Goal: Task Accomplishment & Management: Complete application form

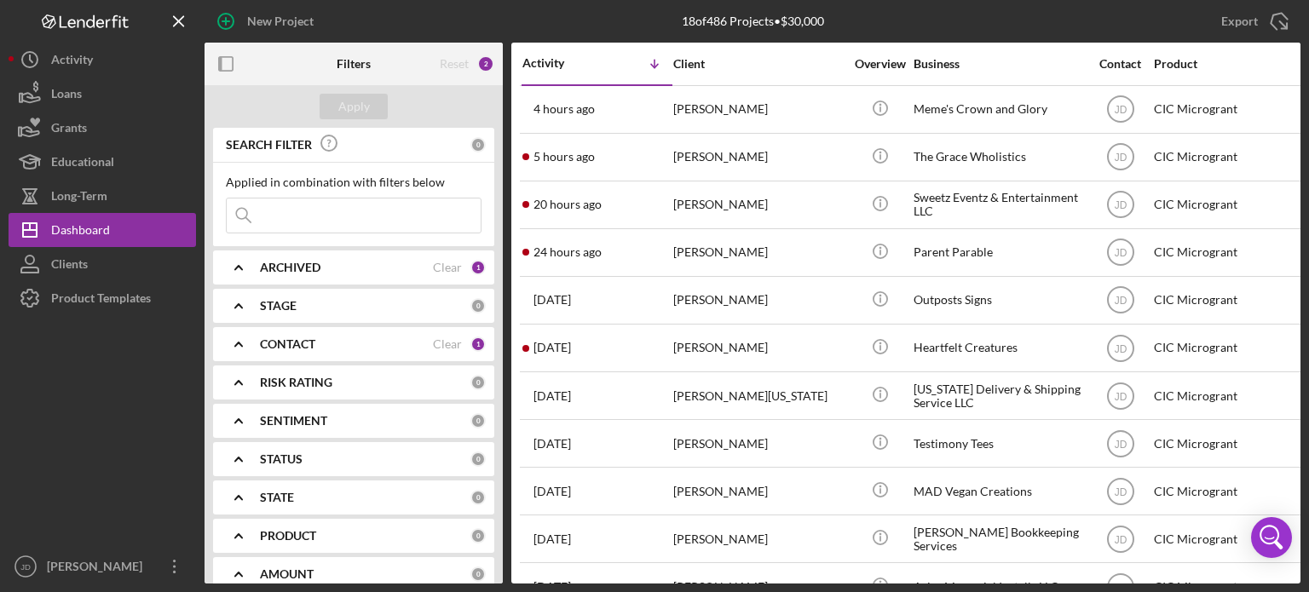
click at [245, 20] on icon "button" at bounding box center [226, 21] width 43 height 43
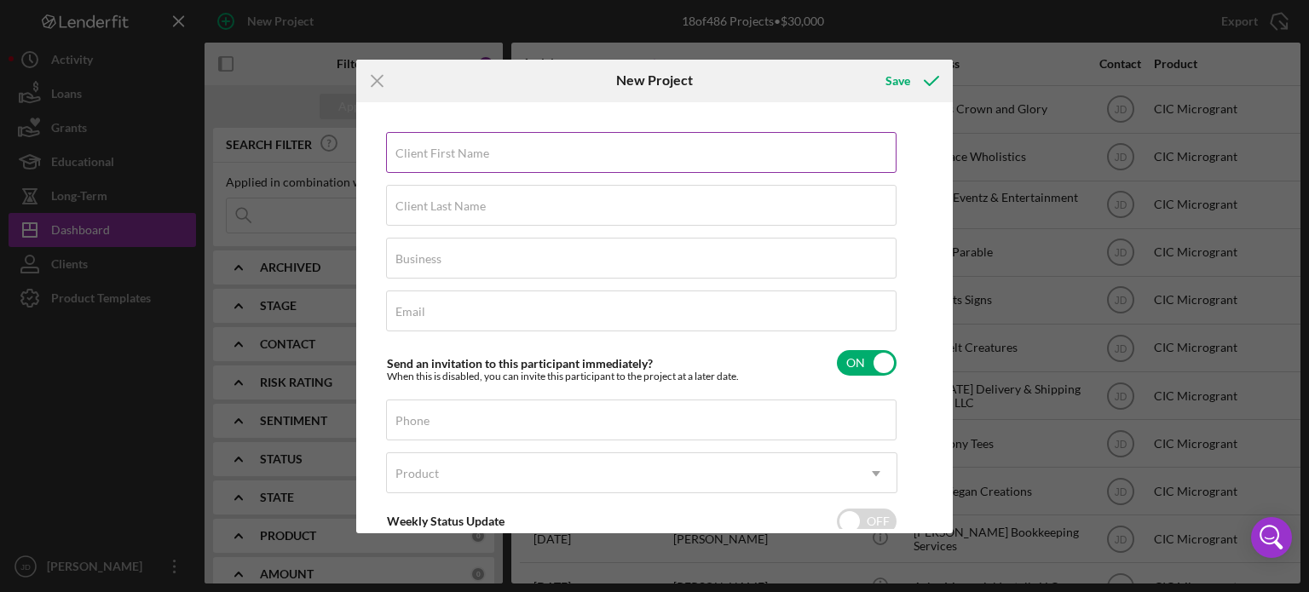
click at [432, 159] on input "Client First Name" at bounding box center [641, 152] width 511 height 41
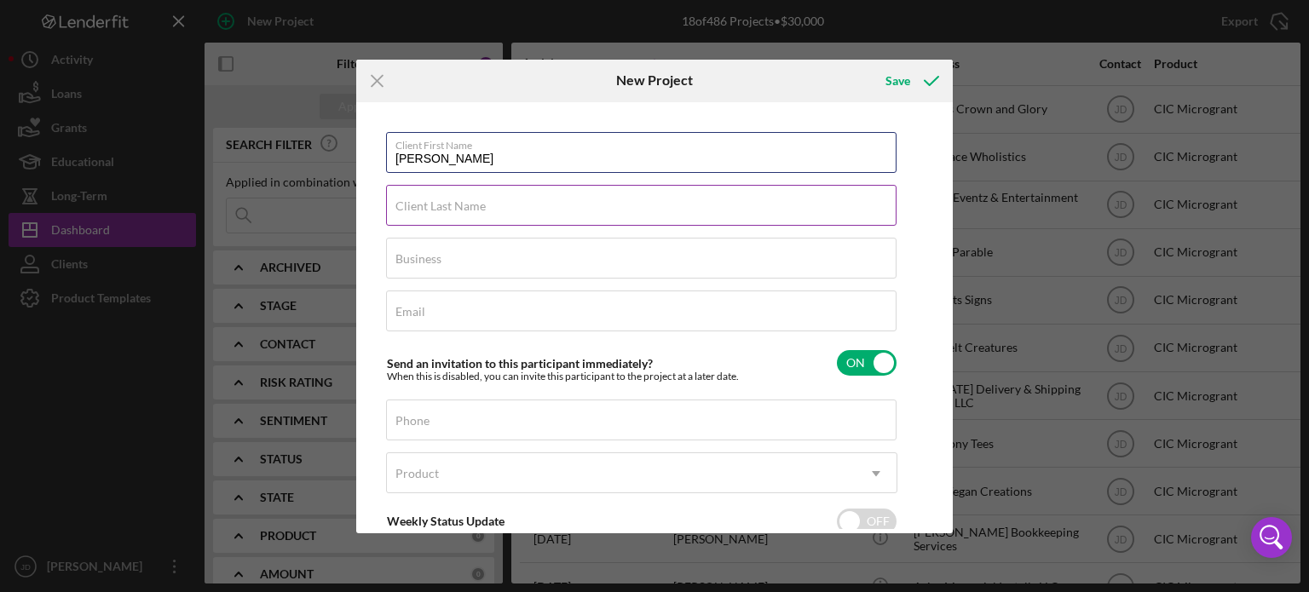
type input "[PERSON_NAME]"
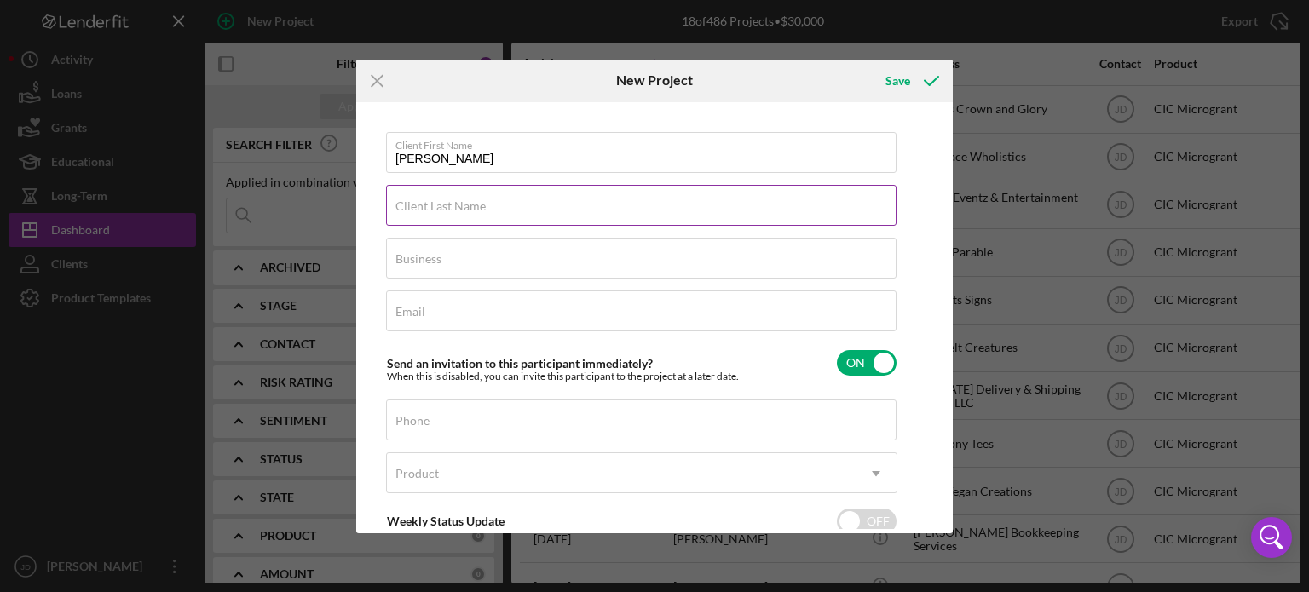
click at [476, 206] on label "Client Last Name" at bounding box center [440, 206] width 90 height 14
click at [476, 206] on input "Client Last Name" at bounding box center [641, 205] width 511 height 41
click at [488, 206] on input "Client Last Name" at bounding box center [641, 205] width 511 height 41
type input "[PERSON_NAME]"
click at [532, 266] on input "Business" at bounding box center [641, 258] width 511 height 41
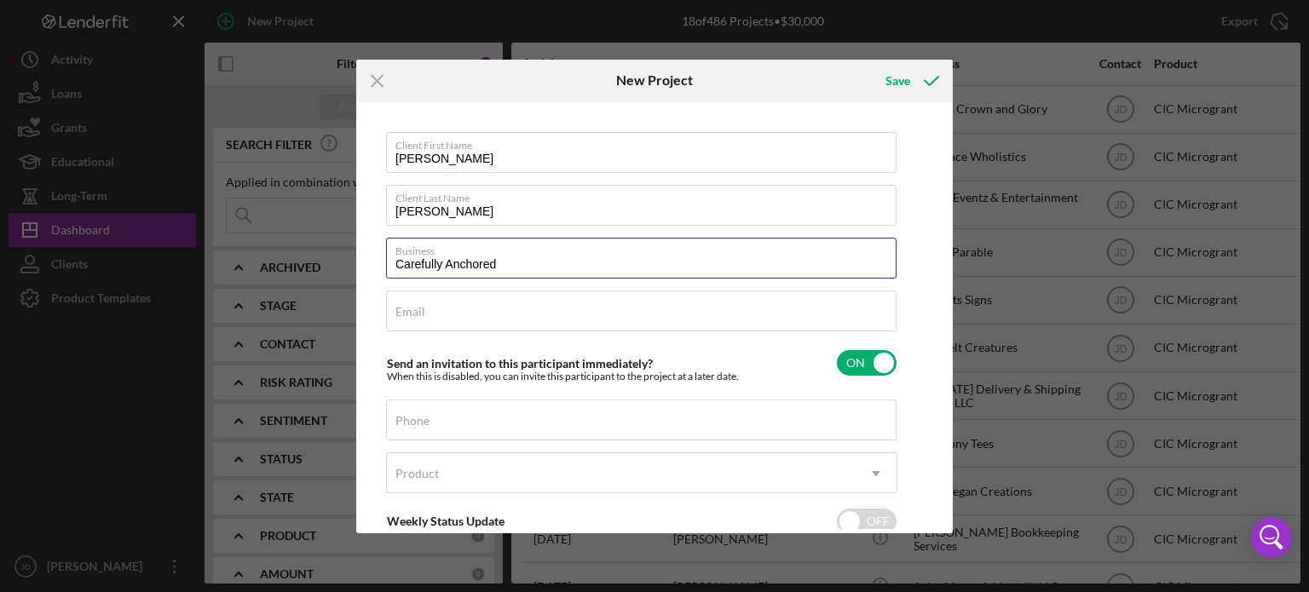
type input "Carefully Anchored"
click at [481, 313] on input "Email" at bounding box center [641, 311] width 511 height 41
paste input "[EMAIL_ADDRESS][DOMAIN_NAME]"
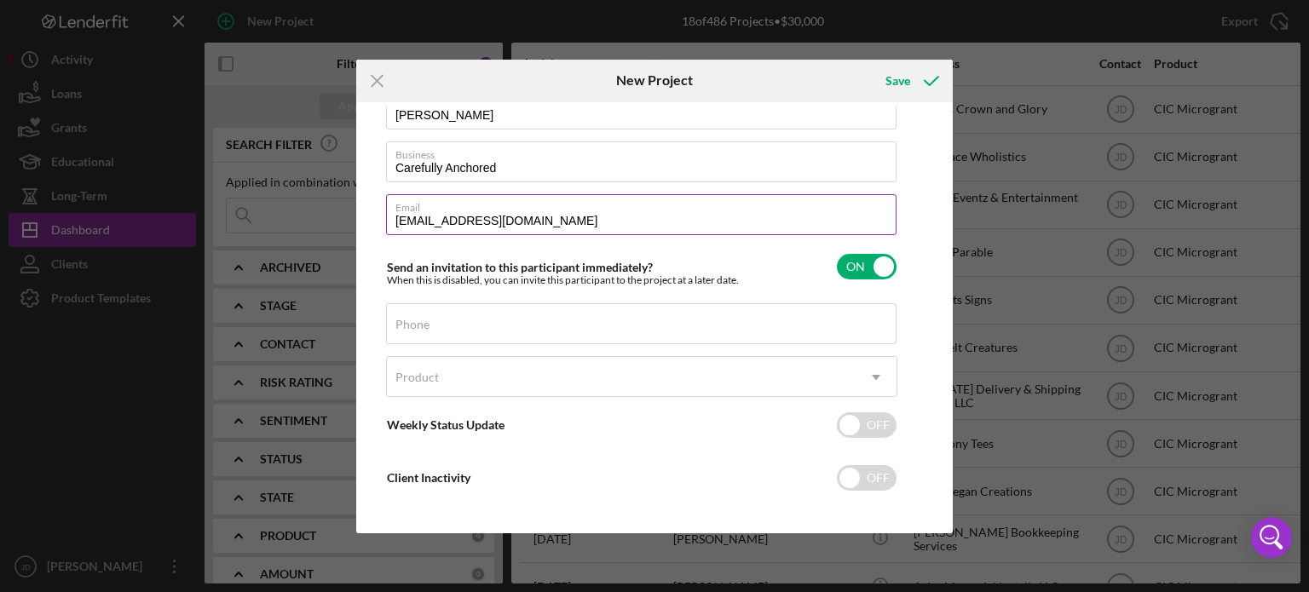
scroll to position [105, 0]
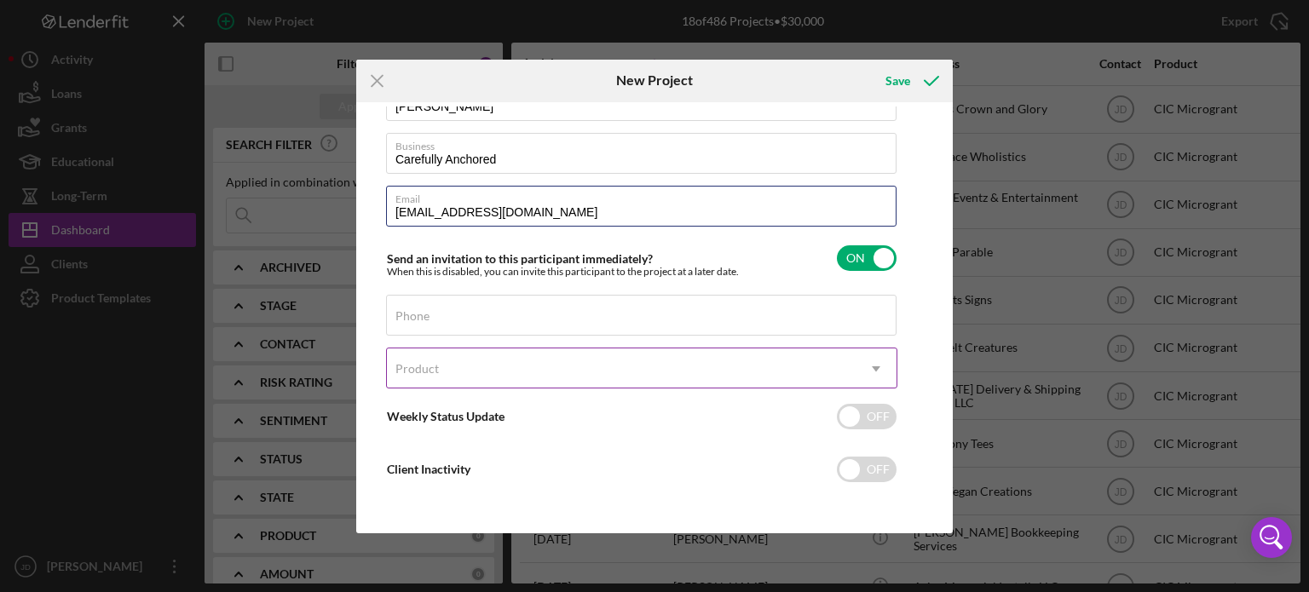
type input "[EMAIL_ADDRESS][DOMAIN_NAME]"
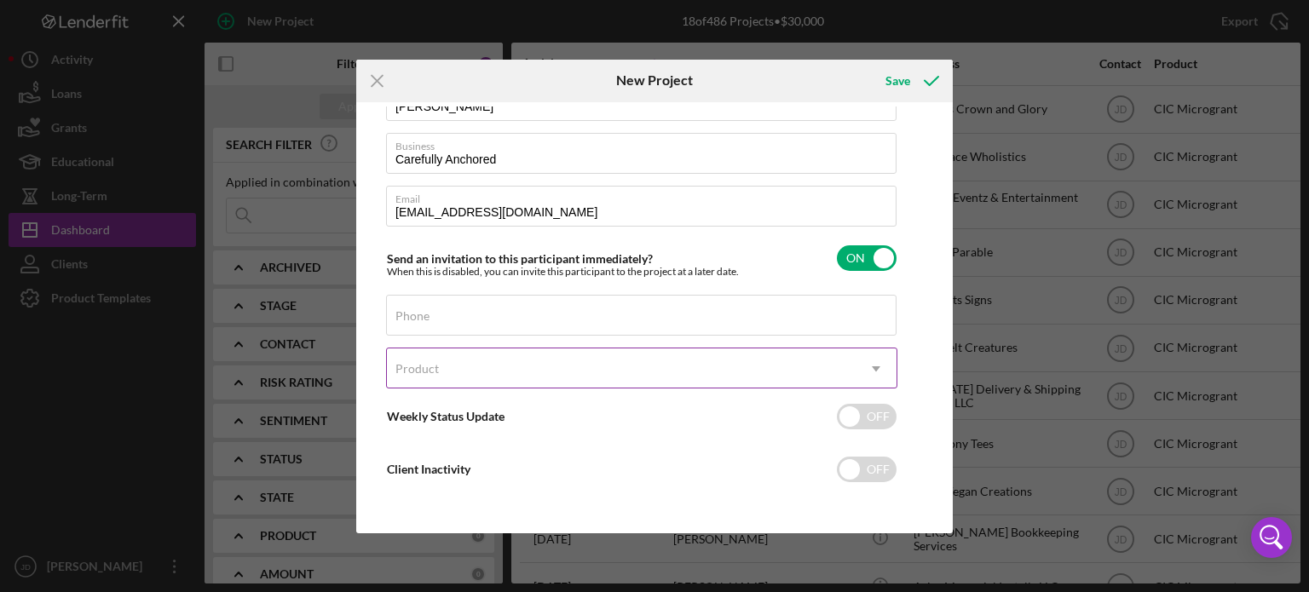
click at [479, 366] on div "Product" at bounding box center [621, 368] width 469 height 39
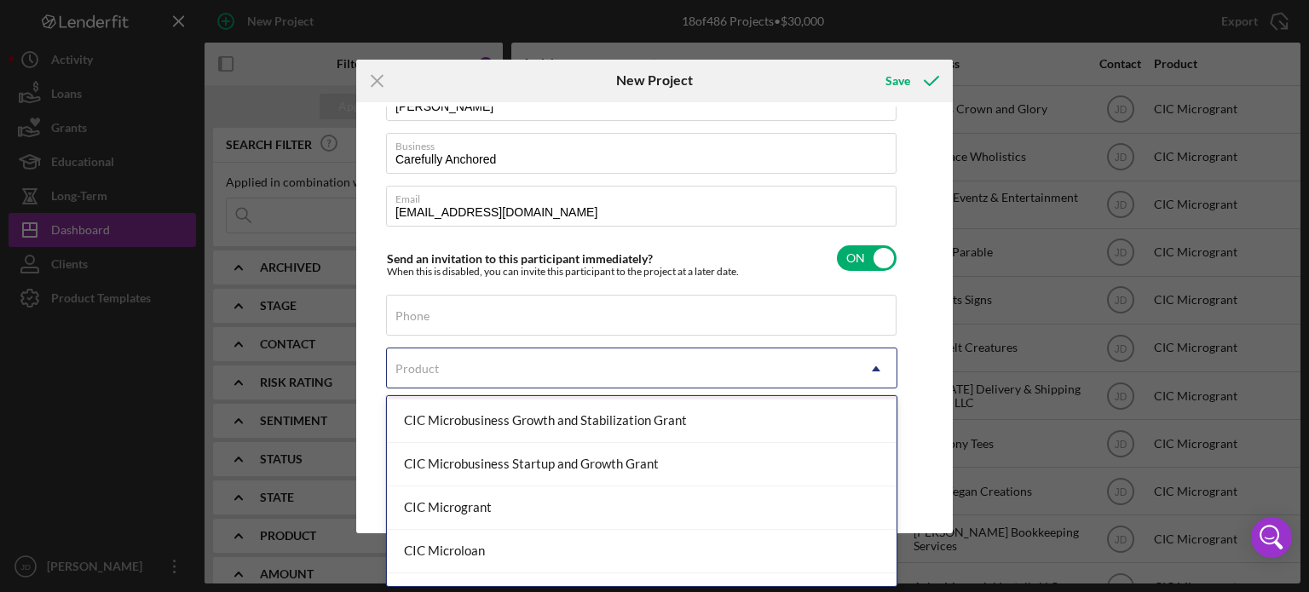
scroll to position [256, 0]
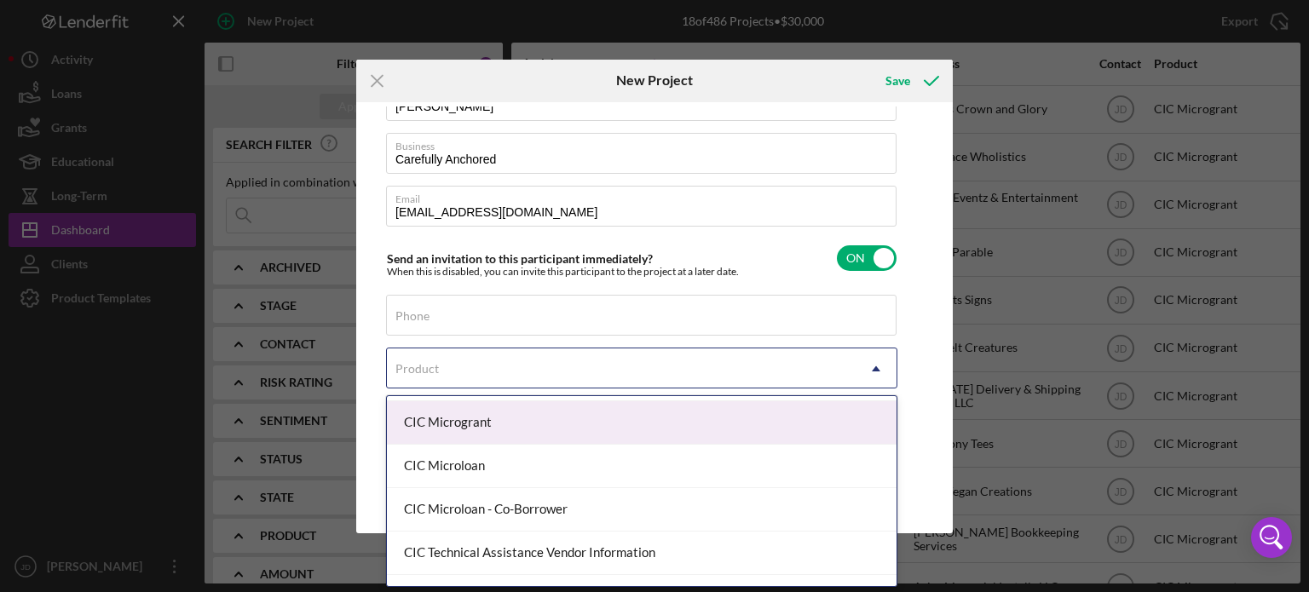
click at [511, 418] on div "CIC Microgrant" at bounding box center [642, 422] width 510 height 43
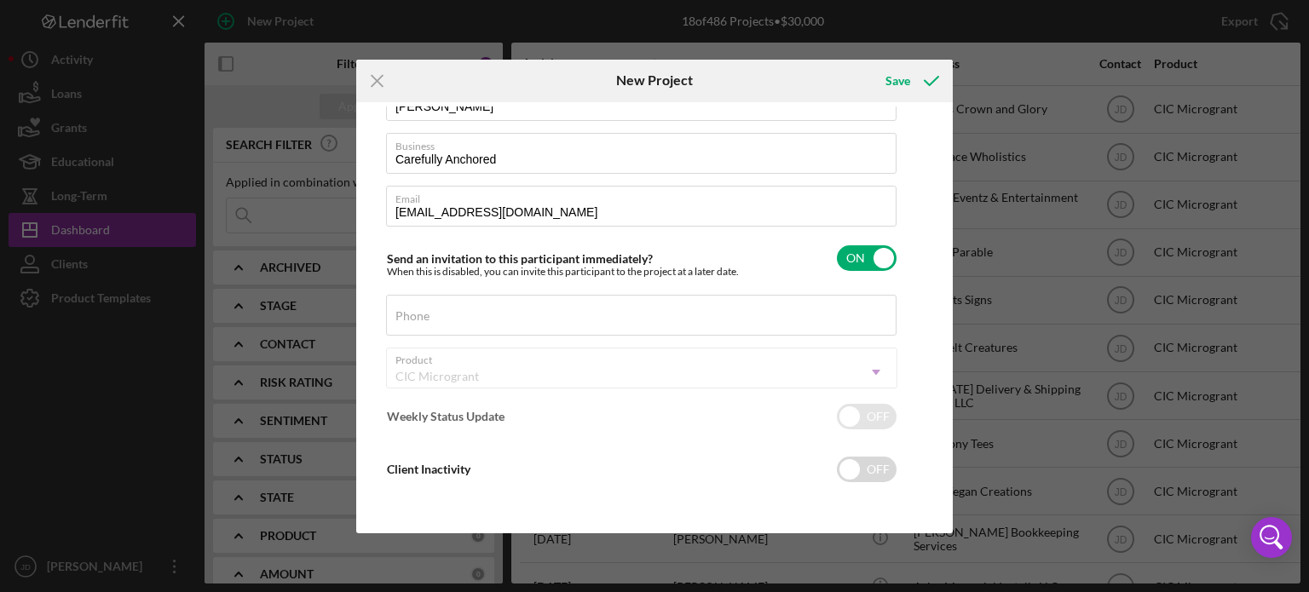
checkbox input "true"
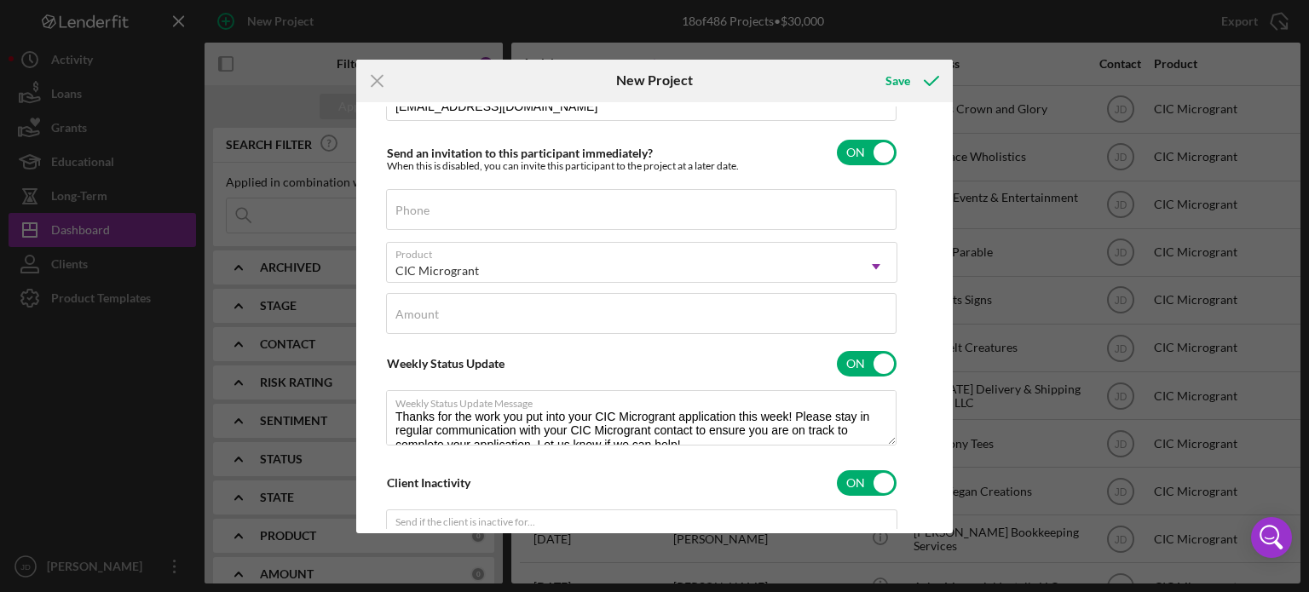
scroll to position [275, 0]
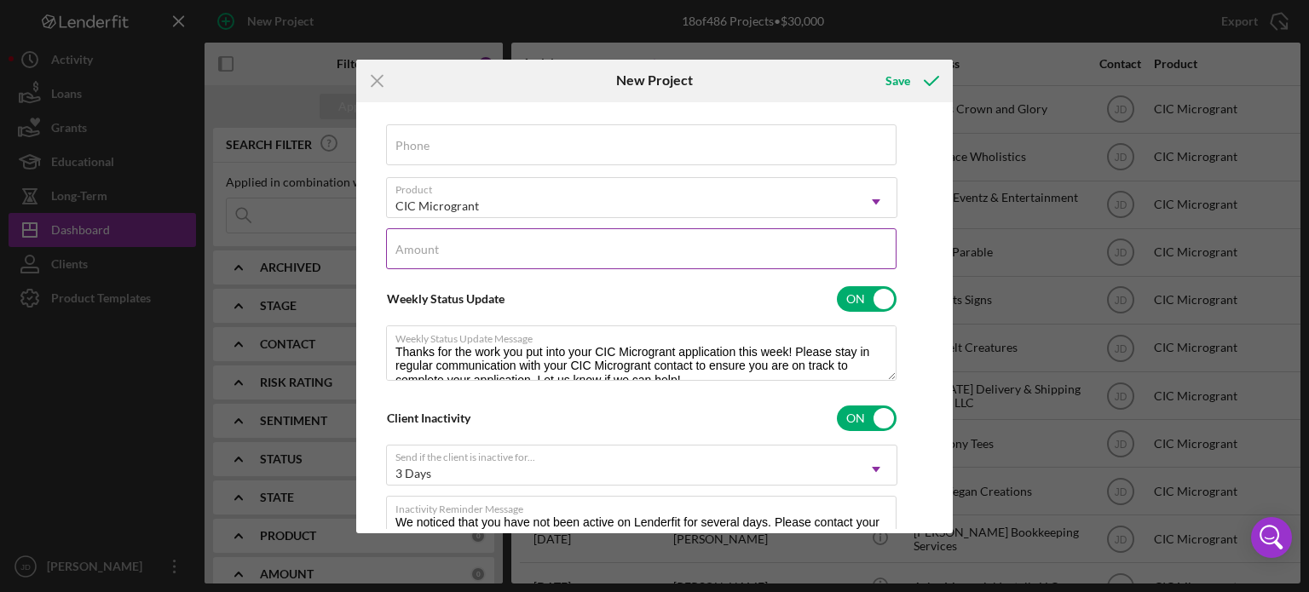
click at [556, 249] on input "Amount" at bounding box center [641, 248] width 511 height 41
type input "$1,000"
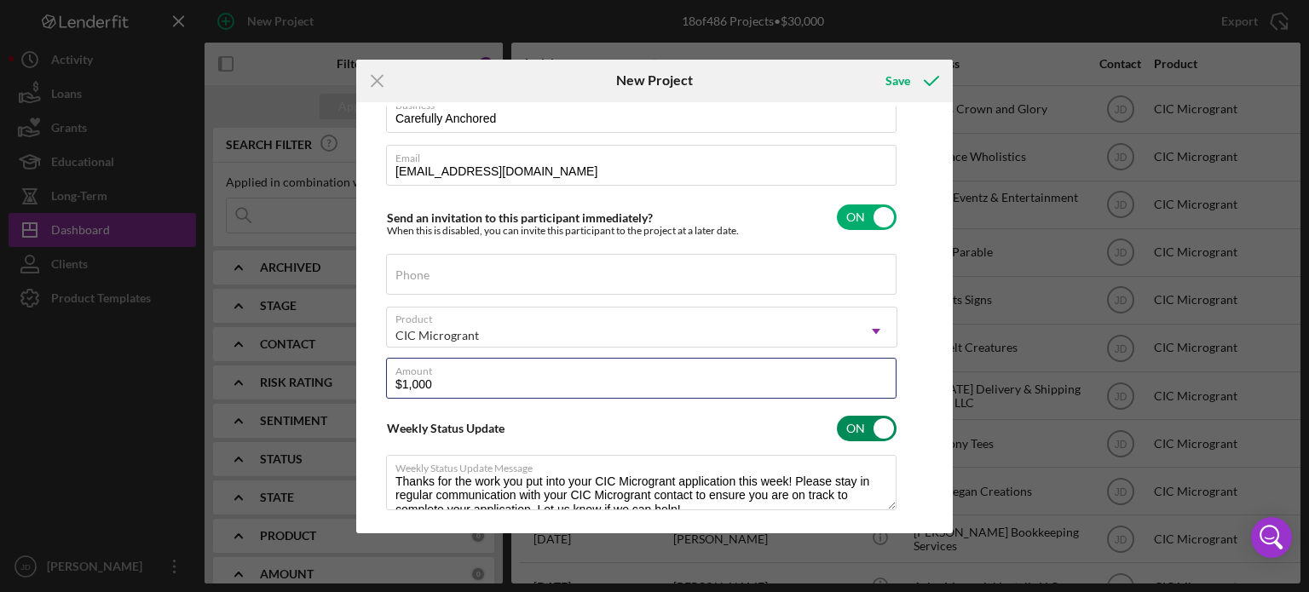
scroll to position [105, 0]
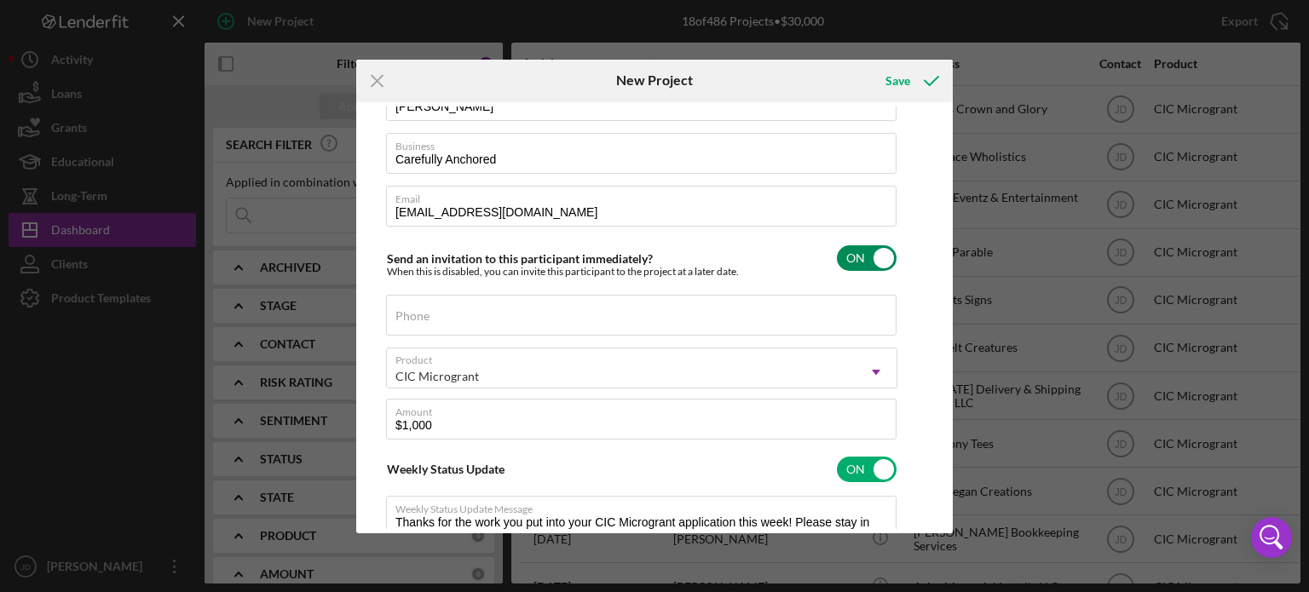
click at [875, 255] on input "checkbox" at bounding box center [867, 258] width 60 height 26
checkbox input "false"
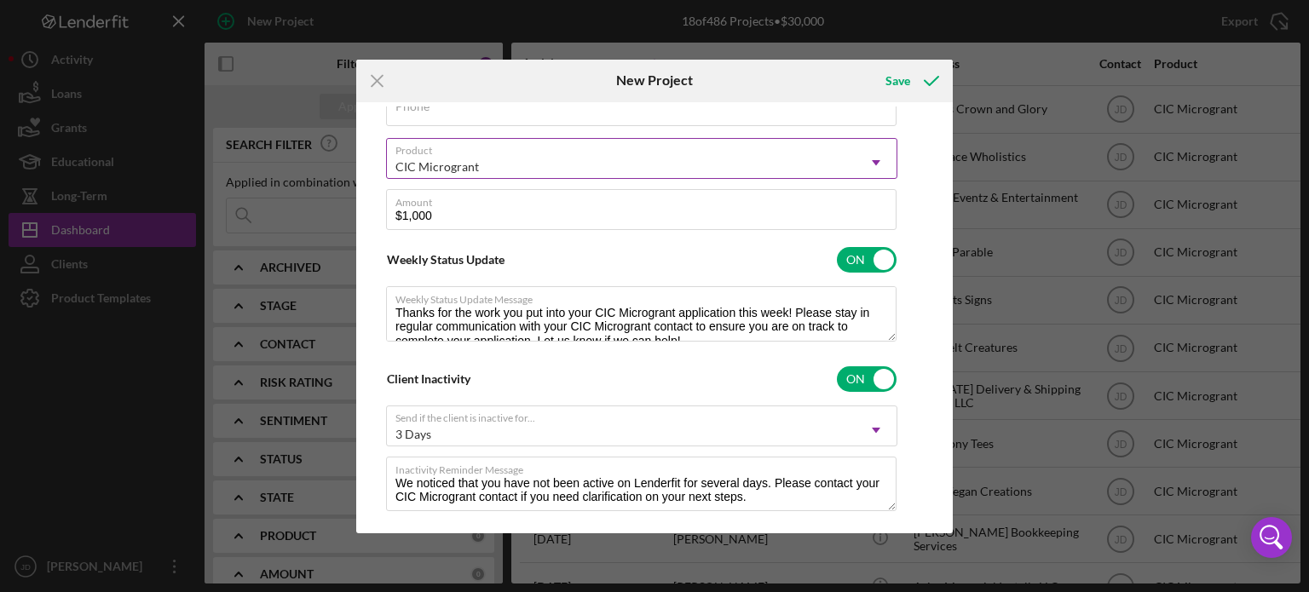
scroll to position [341, 0]
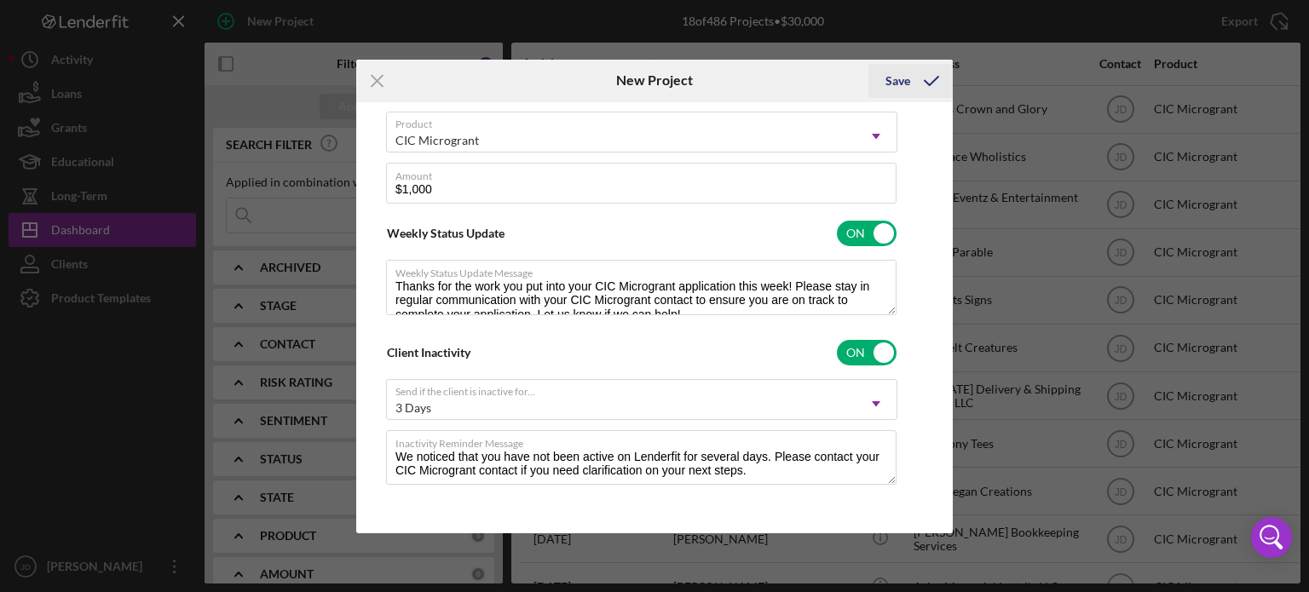
click at [906, 78] on div "Save" at bounding box center [898, 81] width 25 height 34
checkbox input "true"
checkbox input "false"
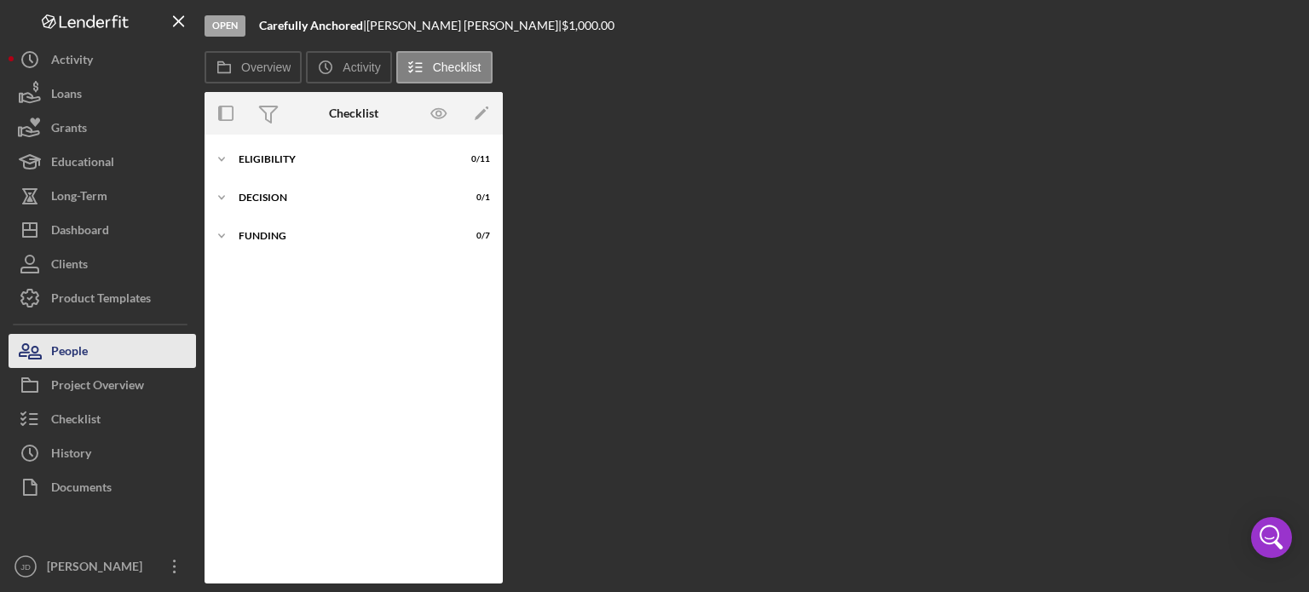
click at [69, 348] on div "People" at bounding box center [69, 353] width 37 height 38
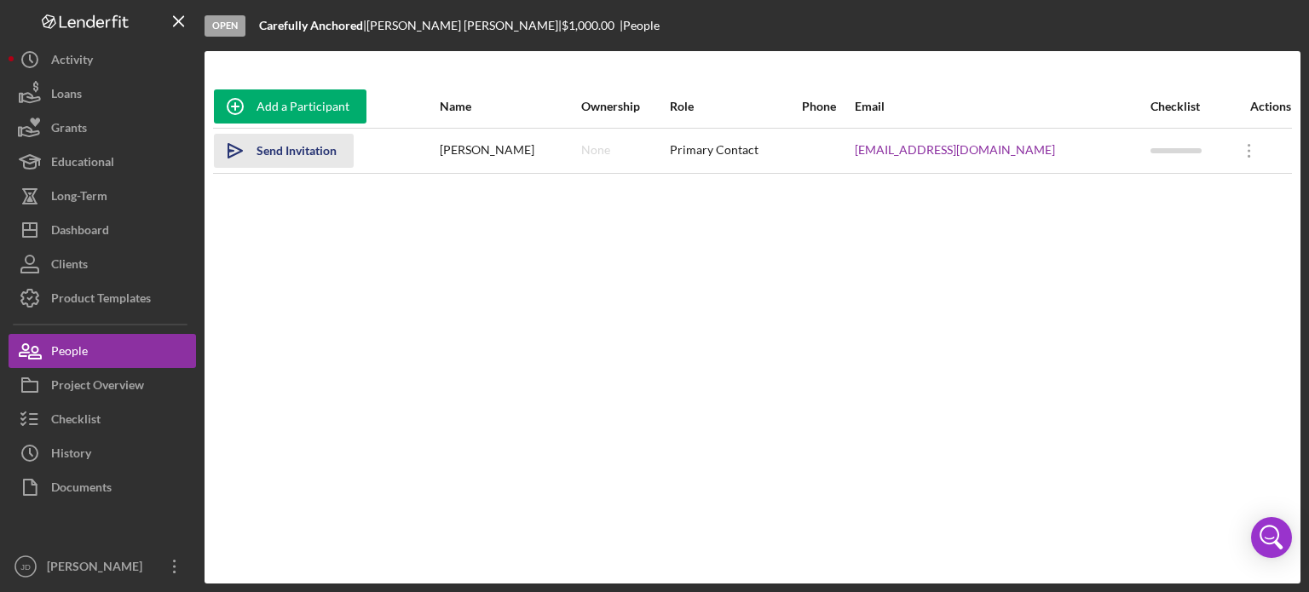
click at [280, 143] on div "Send Invitation" at bounding box center [297, 151] width 80 height 34
click at [1241, 146] on icon "Icon/Overflow" at bounding box center [1249, 151] width 43 height 43
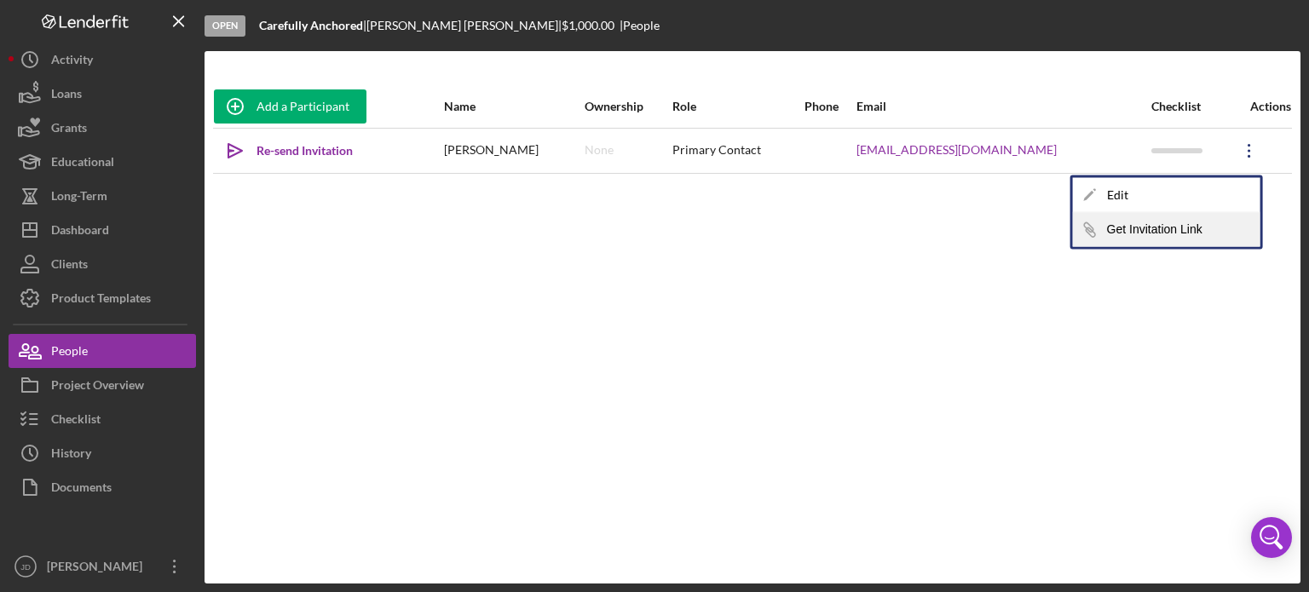
click at [1157, 228] on button "Icon/Link Get Invitation Link" at bounding box center [1167, 230] width 188 height 34
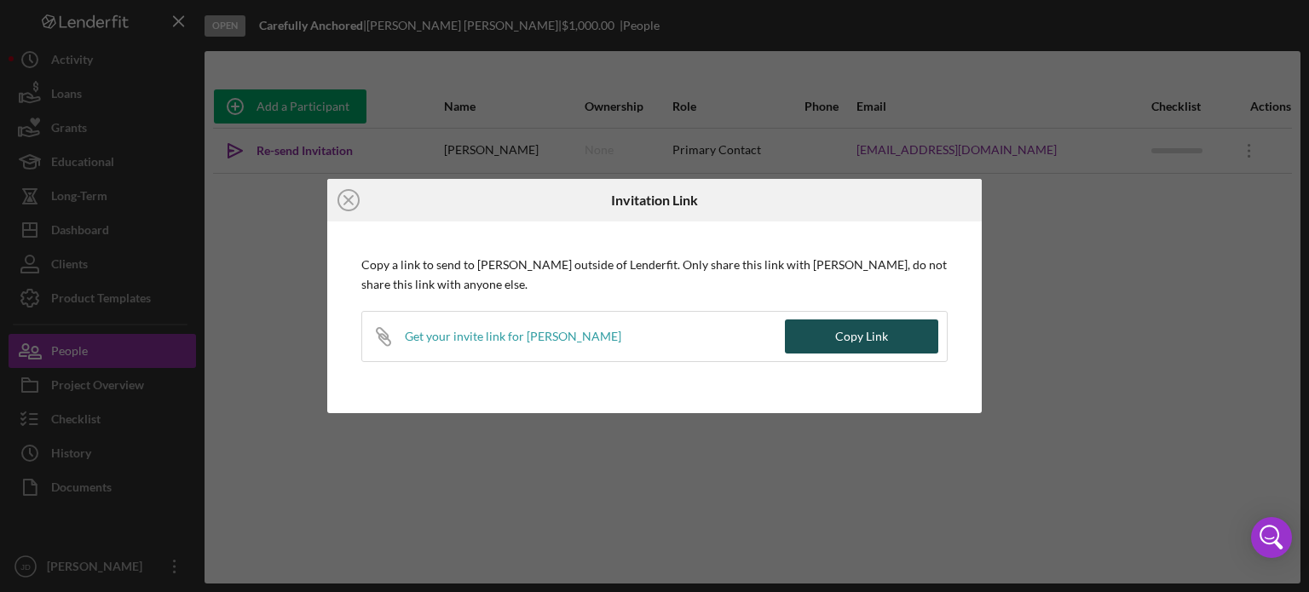
click at [871, 338] on div "Copy Link" at bounding box center [861, 337] width 53 height 34
